Goal: Find specific page/section: Locate a particular part of the current website

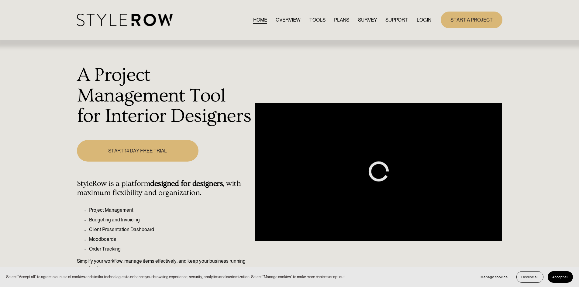
drag, startPoint x: 0, startPoint y: 0, endPoint x: 422, endPoint y: 17, distance: 422.7
click at [422, 17] on link "LOGIN" at bounding box center [424, 20] width 15 height 8
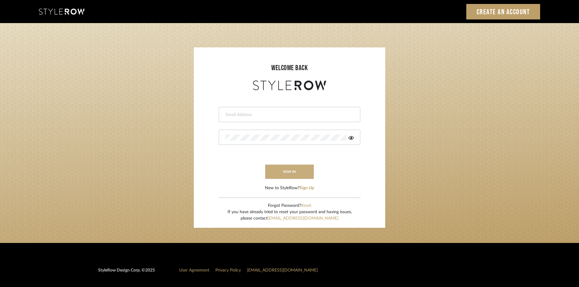
type input "ali.altamash24@gmail.com"
click at [289, 172] on button "sign in" at bounding box center [289, 172] width 49 height 14
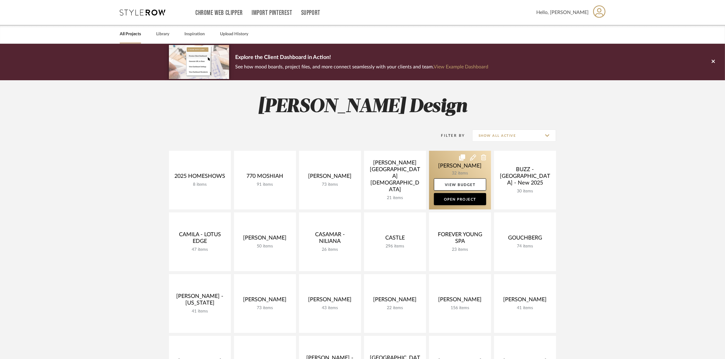
click at [447, 171] on link at bounding box center [460, 180] width 62 height 59
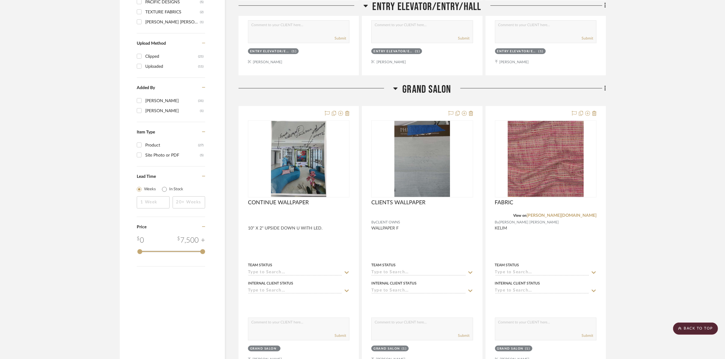
scroll to position [684, 0]
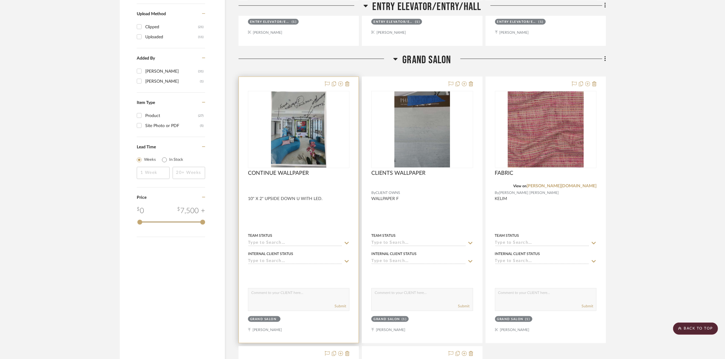
click at [0, 0] on img at bounding box center [0, 0] width 0 height 0
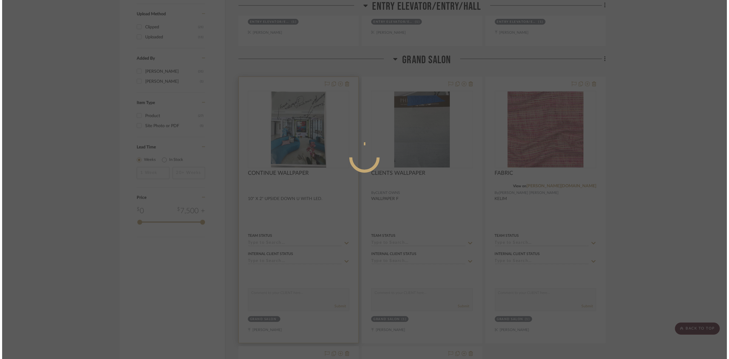
scroll to position [0, 0]
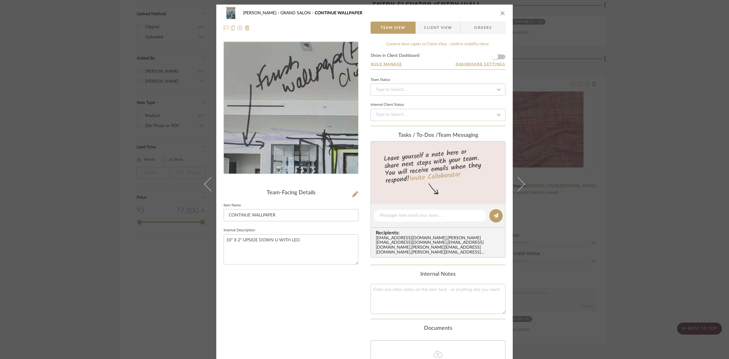
click at [268, 78] on img "0" at bounding box center [291, 108] width 96 height 132
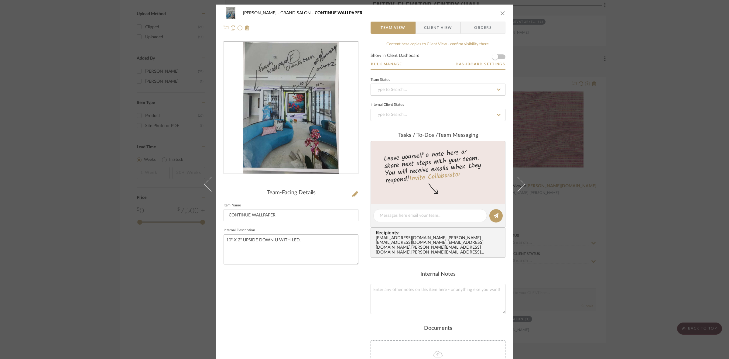
click at [304, 144] on img "0" at bounding box center [291, 108] width 96 height 132
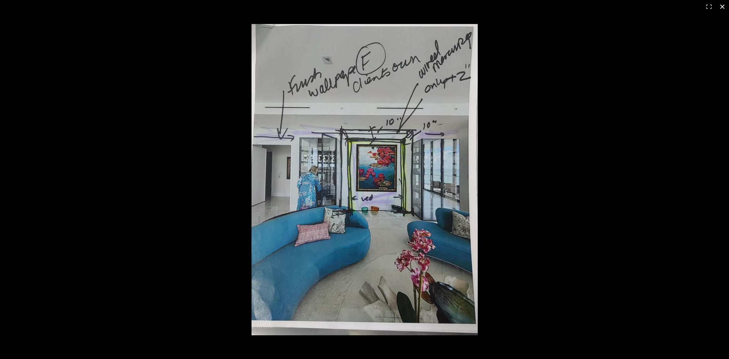
click at [51, 144] on div at bounding box center [364, 179] width 729 height 359
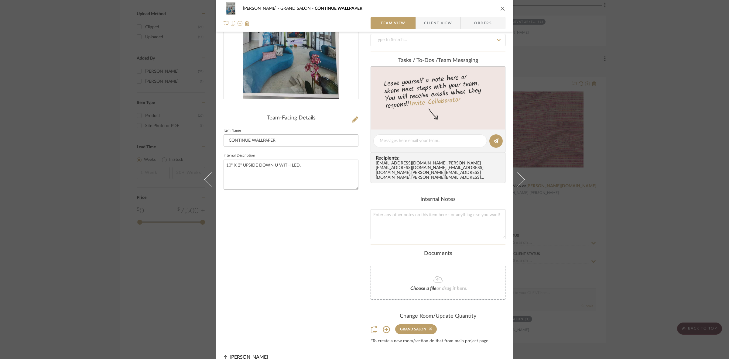
scroll to position [80, 0]
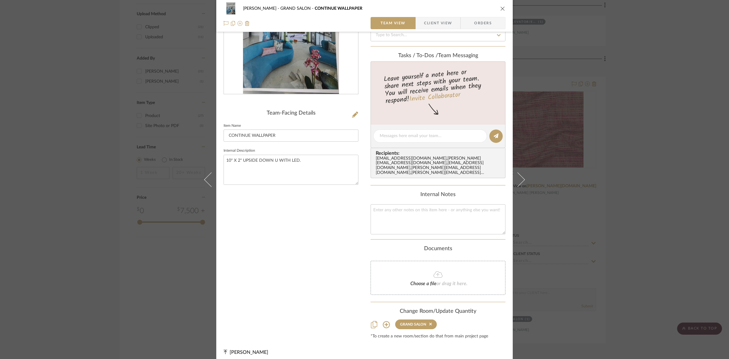
click at [605, 146] on div "BRANDT, JENNIFER GRAND SALON CONTINUE WALLPAPER Team View Client View Orders Te…" at bounding box center [364, 179] width 729 height 359
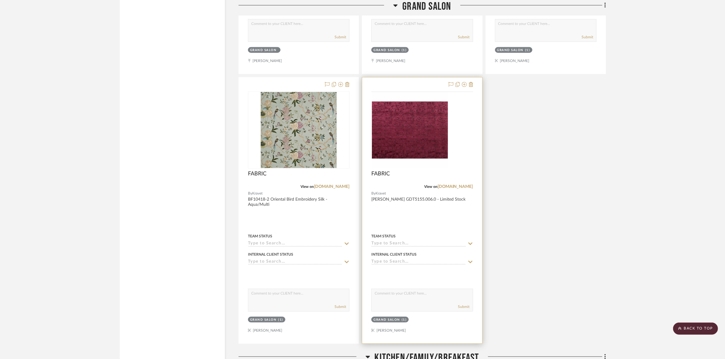
scroll to position [1102, 0]
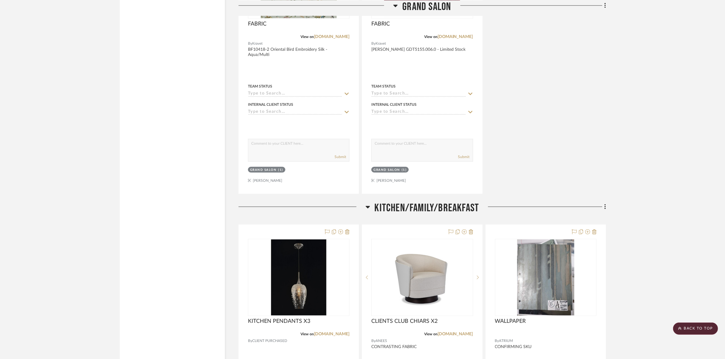
click at [661, 160] on project-details-page "SHOW ME Project: BRANDT, JENNIFER Project Settings + Add Room/Section + Quick A…" at bounding box center [362, 351] width 725 height 2821
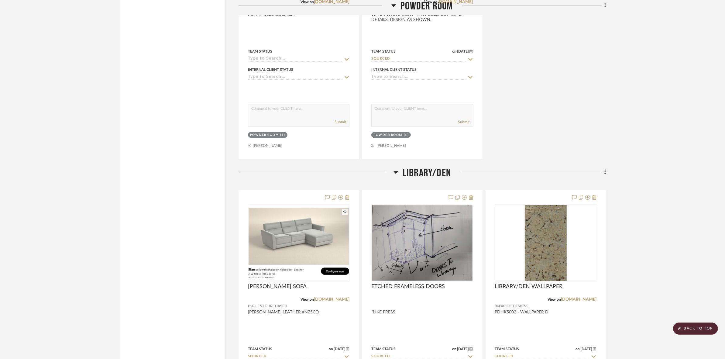
scroll to position [2127, 0]
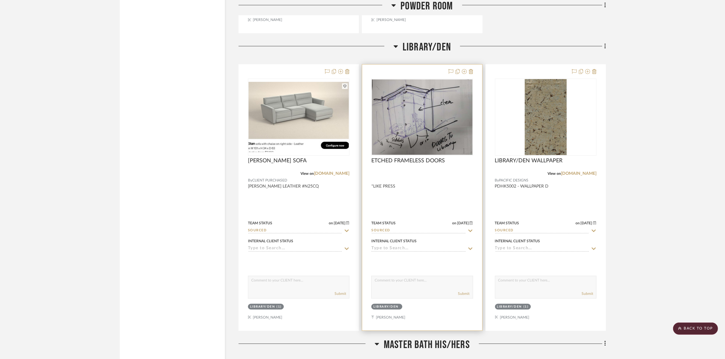
click at [0, 0] on img at bounding box center [0, 0] width 0 height 0
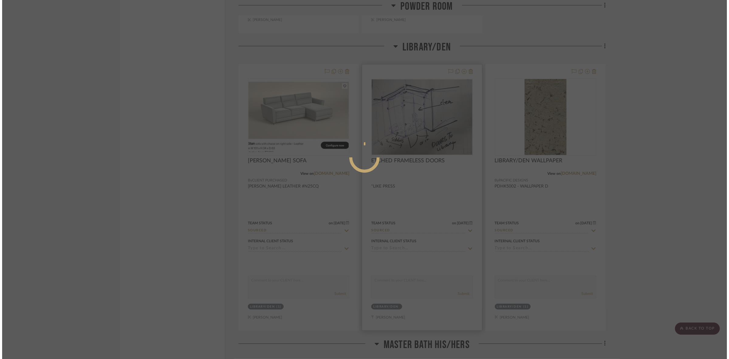
scroll to position [0, 0]
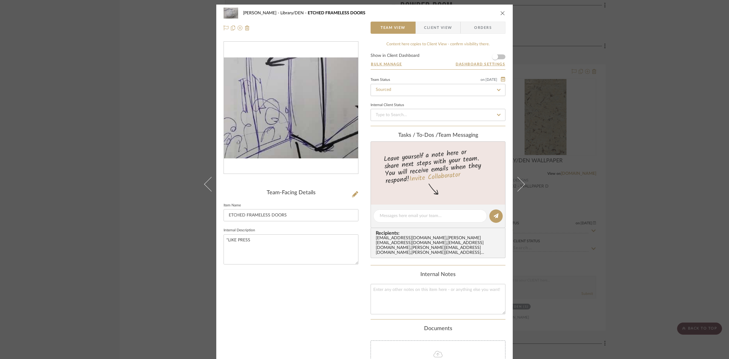
click at [292, 113] on img "0" at bounding box center [291, 107] width 134 height 101
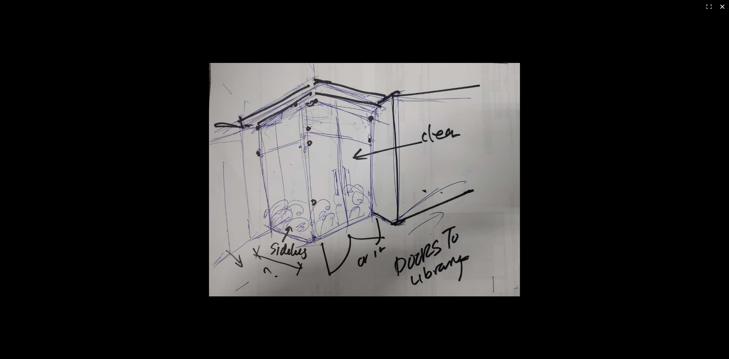
click at [616, 168] on div at bounding box center [465, 189] width 512 height 252
